Goal: Transaction & Acquisition: Purchase product/service

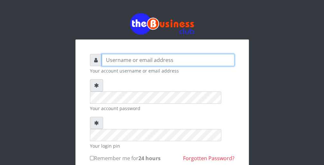
type input "wergbac8"
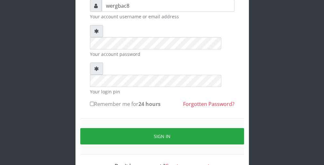
scroll to position [59, 0]
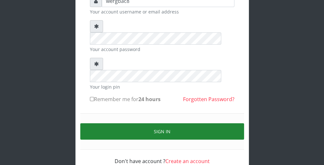
click at [228, 123] on button "Sign in" at bounding box center [162, 131] width 164 height 16
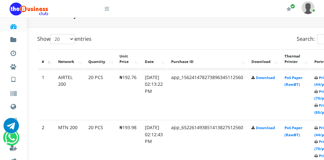
scroll to position [321, 13]
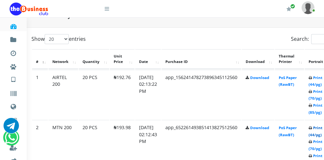
click at [321, 133] on link "Print (44/pg)" at bounding box center [315, 131] width 14 height 12
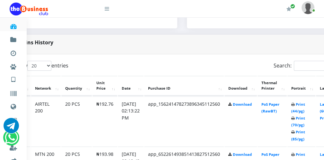
scroll to position [294, 24]
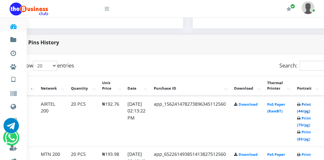
click at [307, 109] on link "Print (44/pg)" at bounding box center [304, 108] width 14 height 12
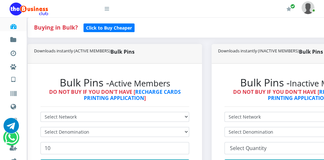
scroll to position [127, 0]
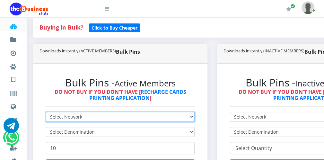
click at [71, 117] on select "Select Network MTN Globacom 9Mobile Airtel" at bounding box center [120, 117] width 148 height 10
select select "Glo"
click at [46, 112] on select "Select Network MTN Globacom 9Mobile Airtel" at bounding box center [120, 117] width 148 height 10
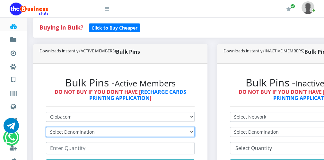
click at [71, 133] on select "Select Denomination Glo NGN100 - ₦96.55 Glo NGN200 - ₦193.10 Glo NGN500 - ₦482.…" at bounding box center [120, 132] width 148 height 10
select select "96.55-100"
click at [46, 127] on select "Select Denomination Glo NGN100 - ₦96.55 Glo NGN200 - ₦193.10 Glo NGN500 - ₦482.…" at bounding box center [120, 132] width 148 height 10
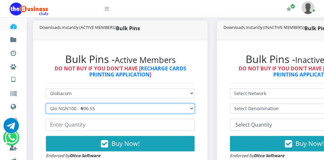
scroll to position [153, 0]
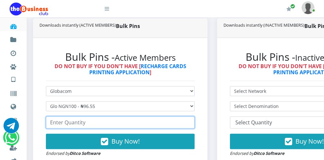
click at [126, 127] on input "number" at bounding box center [120, 122] width 148 height 12
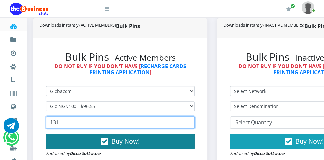
type input "131"
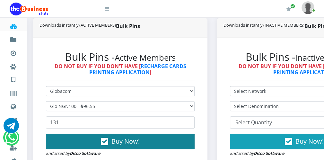
click at [139, 145] on span "Buy Now!" at bounding box center [125, 141] width 28 height 9
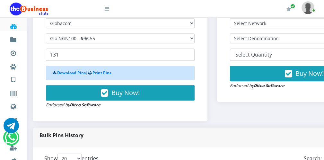
scroll to position [230, 0]
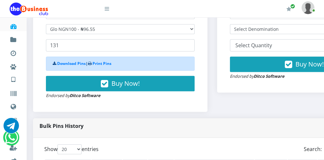
click at [107, 11] on icon at bounding box center [107, 8] width 4 height 5
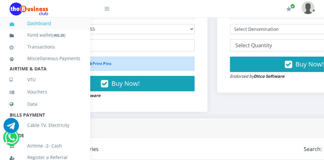
scroll to position [140, 0]
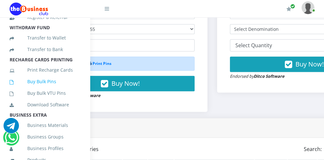
click at [57, 88] on link "Buy Bulk Pins" at bounding box center [45, 81] width 71 height 15
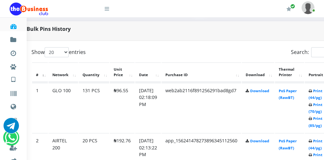
scroll to position [307, 26]
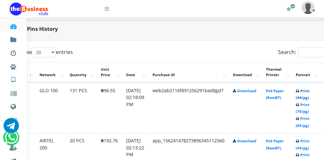
click at [305, 97] on link "Print (44/pg)" at bounding box center [302, 94] width 14 height 12
